Goal: Information Seeking & Learning: Learn about a topic

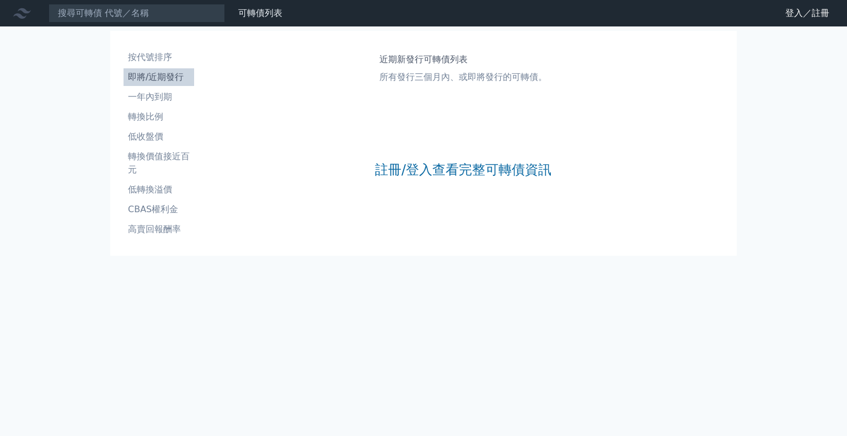
click at [181, 80] on li "即將/近期發行" at bounding box center [159, 77] width 71 height 13
click at [451, 163] on link "註冊/登入查看完整可轉債資訊" at bounding box center [463, 170] width 176 height 18
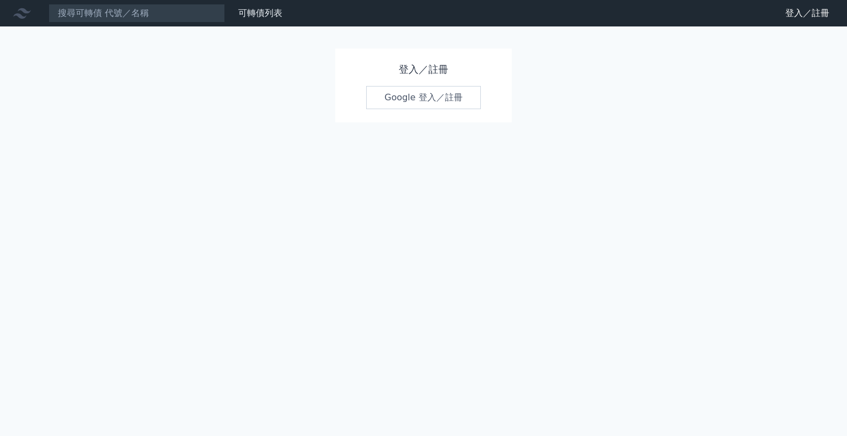
click at [433, 100] on link "Google 登入／註冊" at bounding box center [423, 97] width 115 height 23
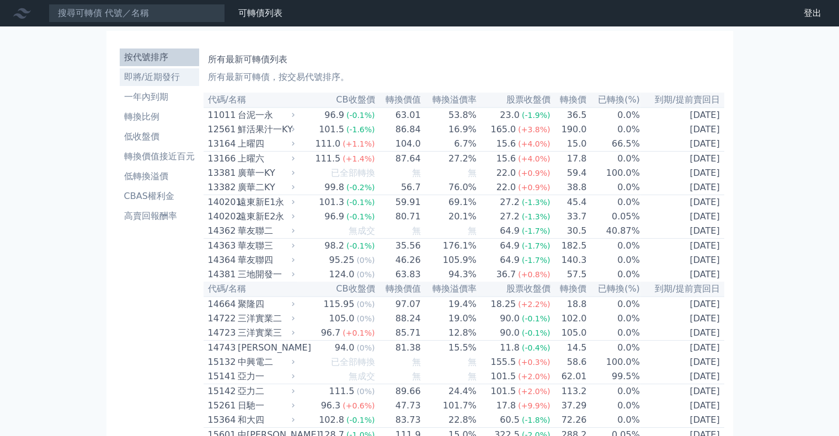
click at [186, 74] on li "即將/近期發行" at bounding box center [159, 77] width 79 height 13
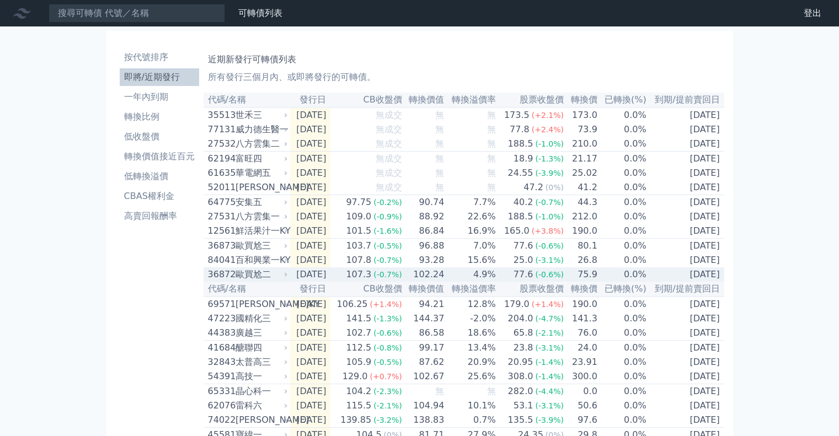
click at [262, 281] on div "歐買尬二" at bounding box center [260, 274] width 50 height 13
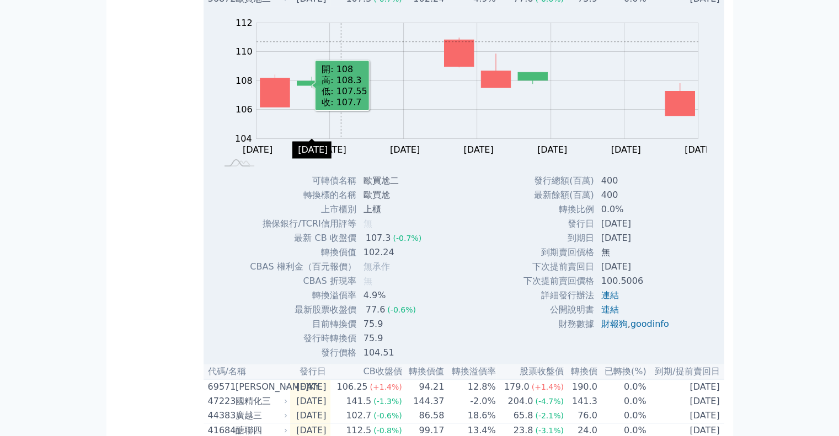
scroll to position [165, 0]
